Goal: Task Accomplishment & Management: Use online tool/utility

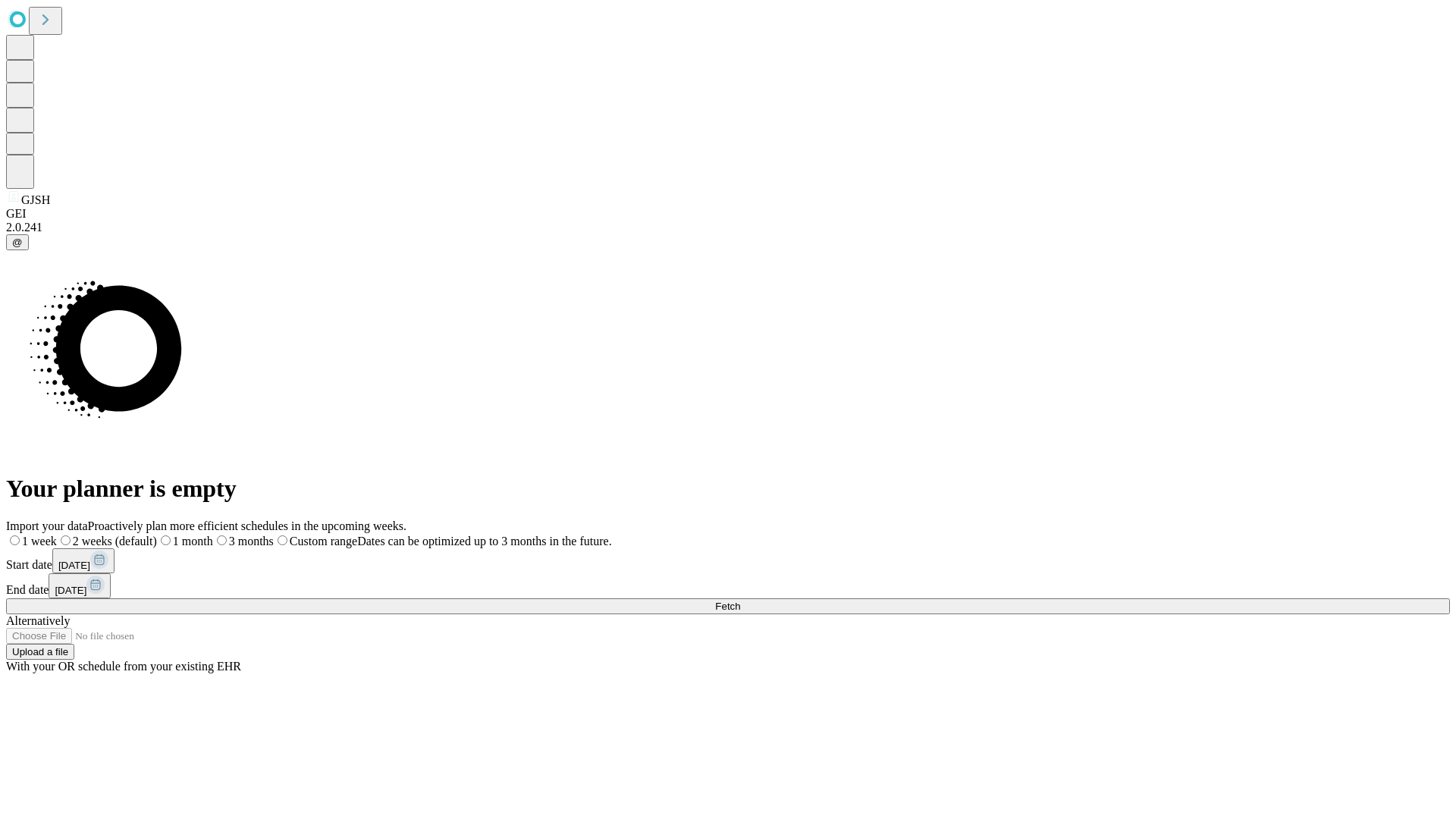
click at [740, 600] on span "Fetch" at bounding box center [727, 606] width 25 height 11
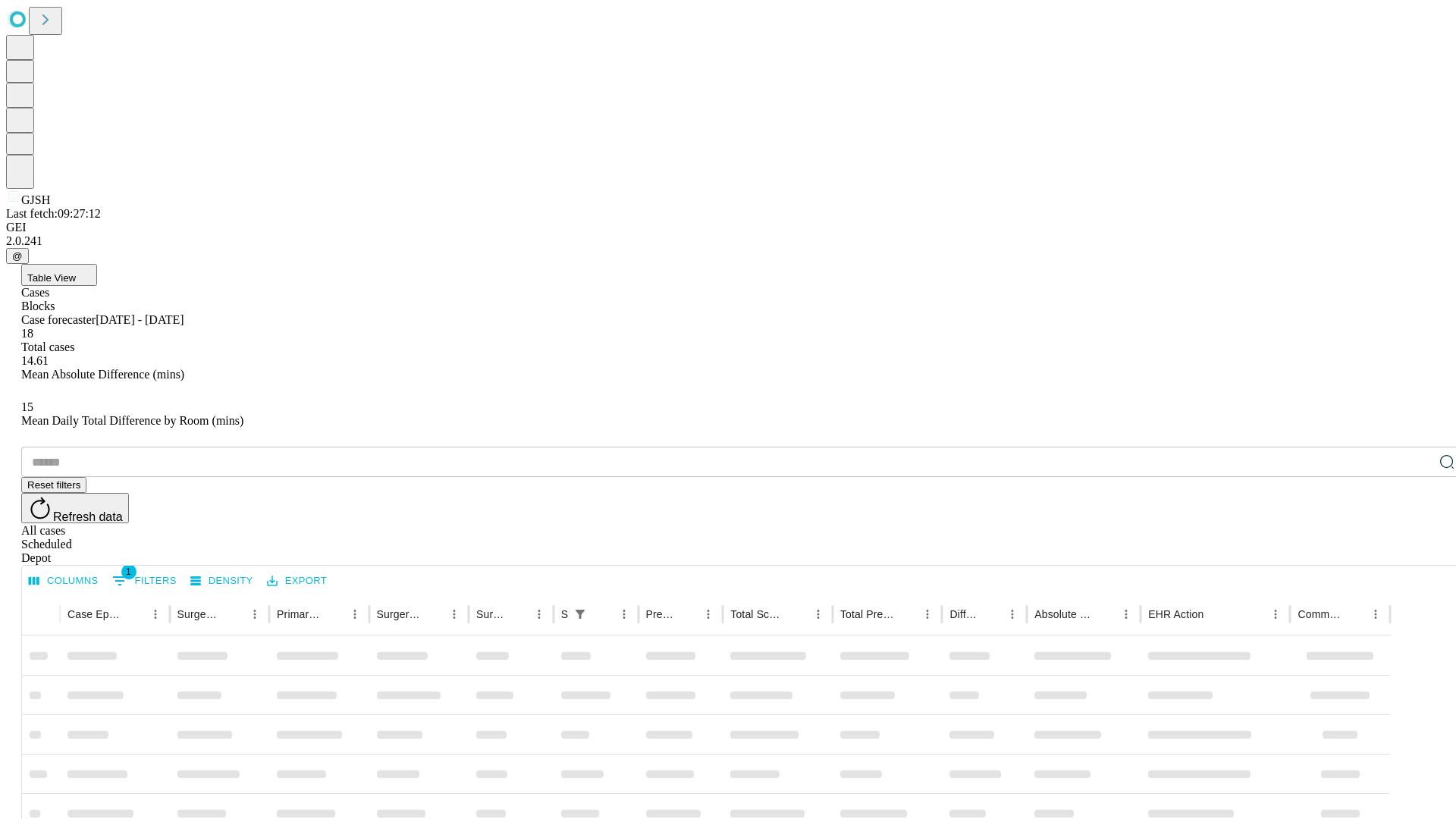
click at [1416, 551] on div "Depot" at bounding box center [743, 558] width 1443 height 14
